Goal: Navigation & Orientation: Find specific page/section

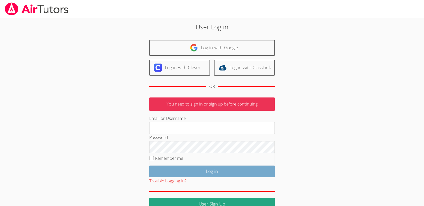
type input "[EMAIL_ADDRESS][DOMAIN_NAME]"
click at [175, 171] on input "Log in" at bounding box center [211, 171] width 125 height 12
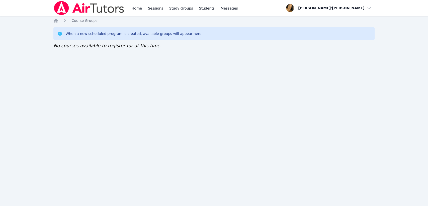
click at [240, 37] on div "When a new scheduled program is created, available groups will appear here." at bounding box center [213, 33] width 321 height 13
click at [81, 71] on div "Home Sessions Study Groups Students Messages Open user menu Lee'Tayna Hostick O…" at bounding box center [214, 103] width 428 height 206
click at [83, 11] on img at bounding box center [88, 8] width 71 height 14
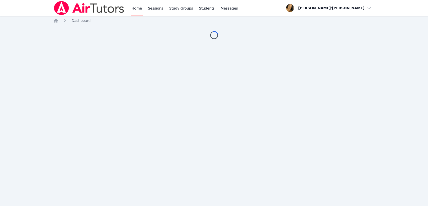
click at [25, 6] on nav "Home Sessions Study Groups Students Messages Open user menu Lee'Tayna Hostick O…" at bounding box center [214, 8] width 428 height 16
